Goal: Navigation & Orientation: Find specific page/section

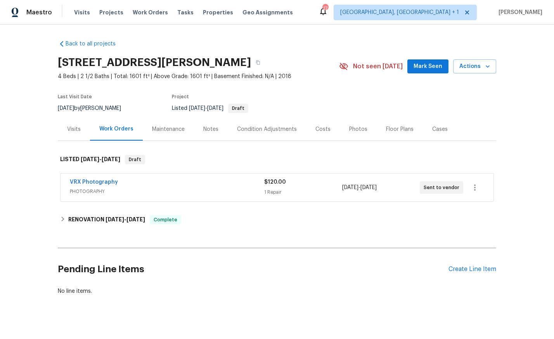
click at [356, 132] on div "Photos" at bounding box center [358, 129] width 18 height 8
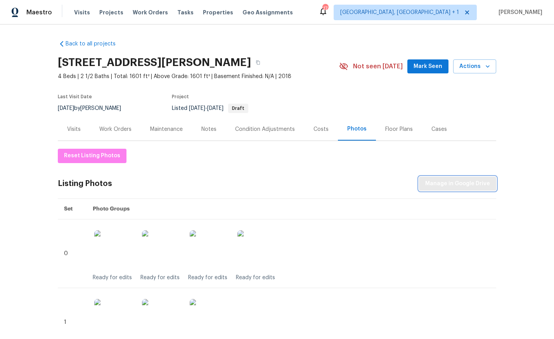
click at [444, 183] on span "Manage in Google Drive" at bounding box center [457, 184] width 65 height 10
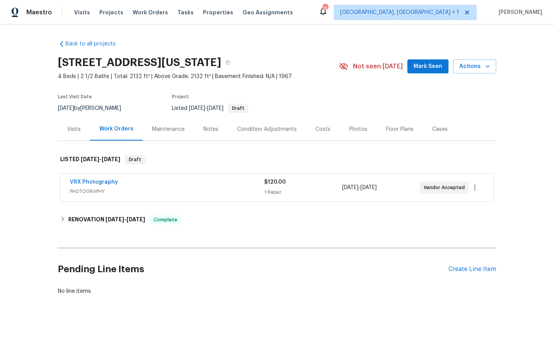
click at [357, 136] on div "Photos" at bounding box center [358, 129] width 37 height 23
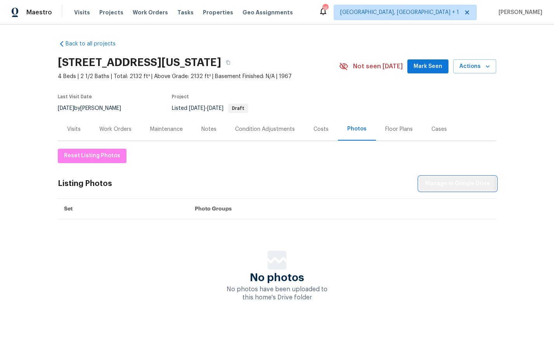
click at [457, 181] on span "Manage in Google Drive" at bounding box center [457, 184] width 65 height 10
click at [230, 63] on icon "button" at bounding box center [228, 62] width 5 height 5
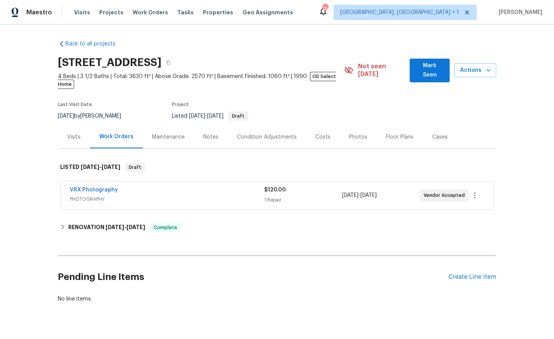
click at [358, 133] on div "Photos" at bounding box center [358, 137] width 18 height 8
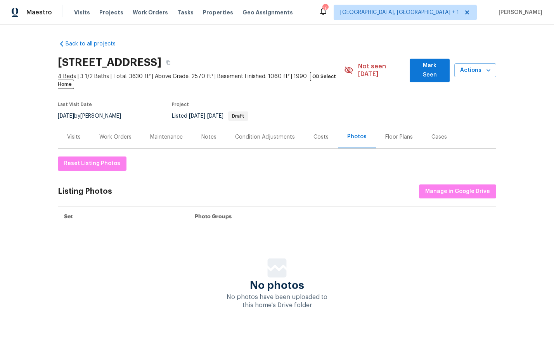
click at [450, 130] on div "Cases" at bounding box center [439, 136] width 34 height 23
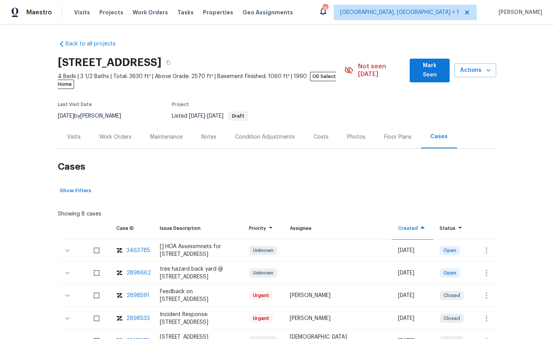
click at [340, 126] on div "Photos" at bounding box center [356, 136] width 37 height 23
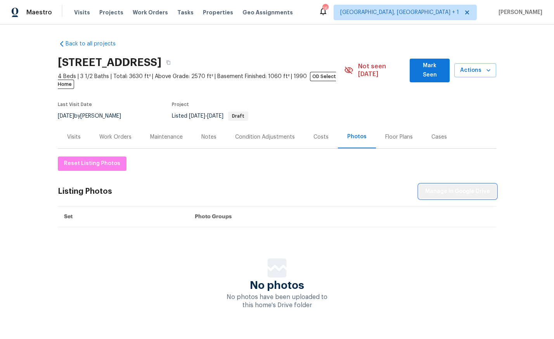
click at [461, 184] on button "Manage in Google Drive" at bounding box center [457, 191] width 77 height 14
click at [175, 59] on button "button" at bounding box center [168, 62] width 14 height 14
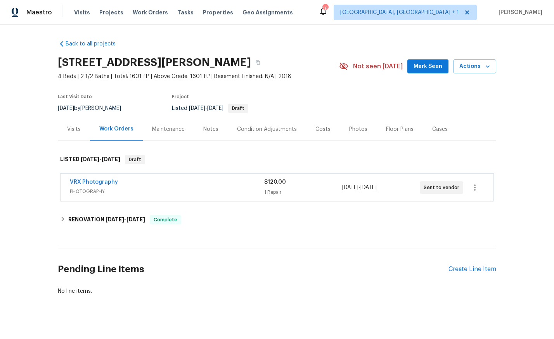
click at [362, 126] on div "Photos" at bounding box center [358, 129] width 18 height 8
